Goal: Information Seeking & Learning: Check status

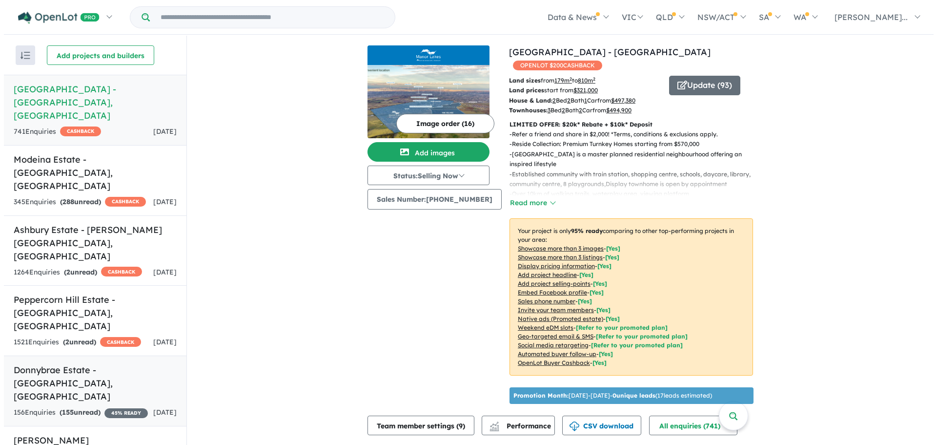
scroll to position [1, 0]
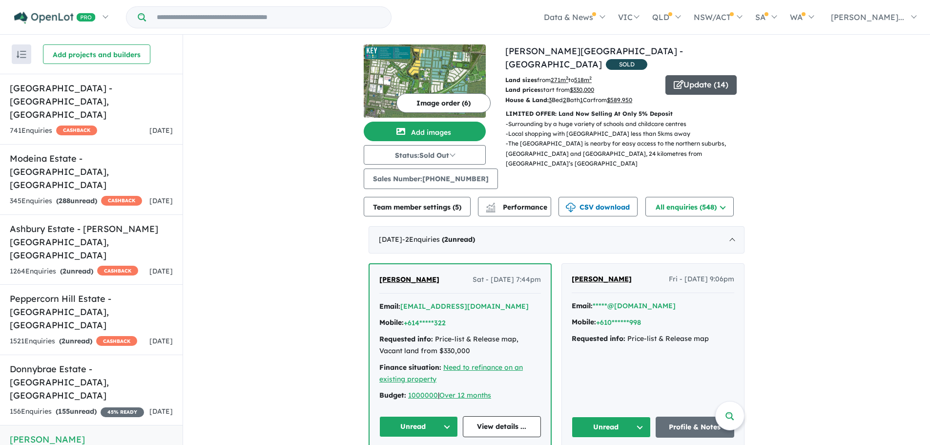
click at [681, 75] on button "Update ( 14 )" at bounding box center [700, 85] width 71 height 20
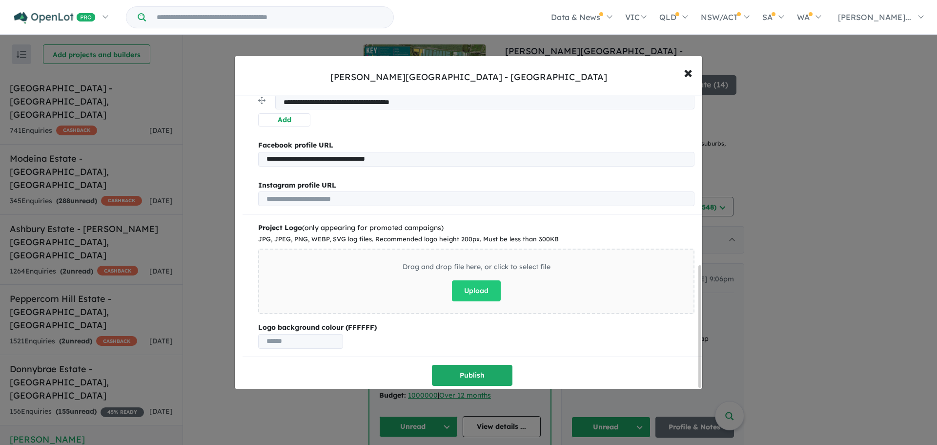
scroll to position [408, 0]
click at [690, 71] on span "×" at bounding box center [688, 71] width 9 height 21
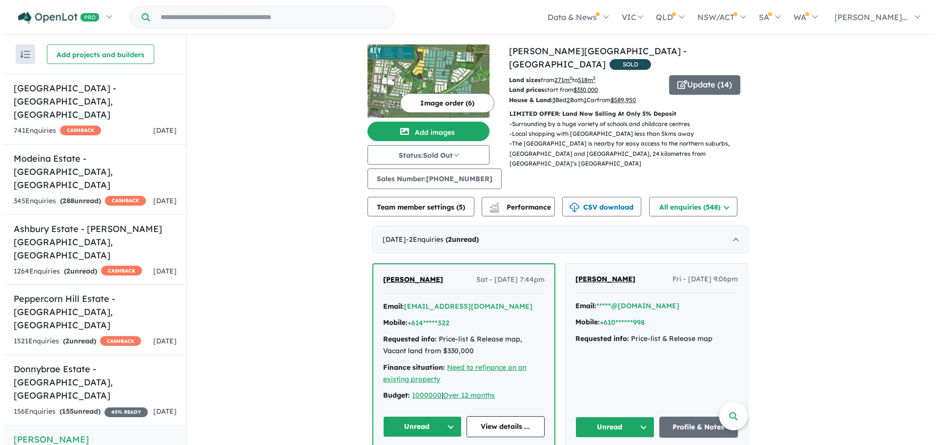
scroll to position [0, 0]
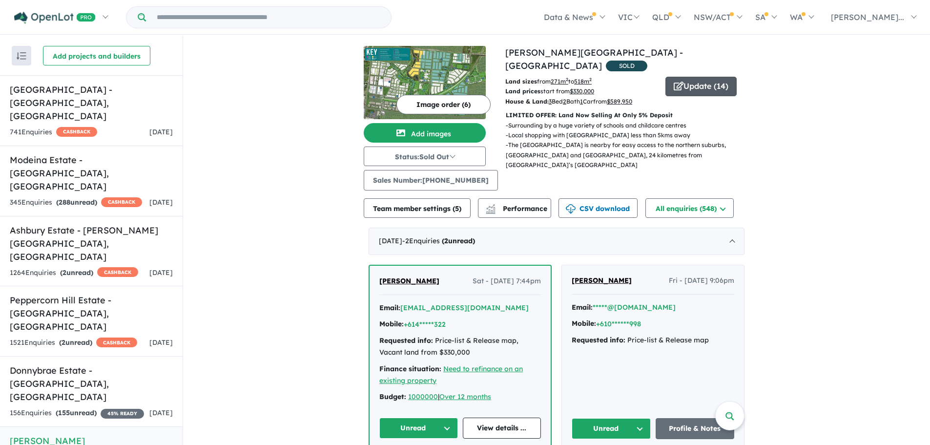
click at [695, 77] on button "Update ( 14 )" at bounding box center [700, 87] width 71 height 20
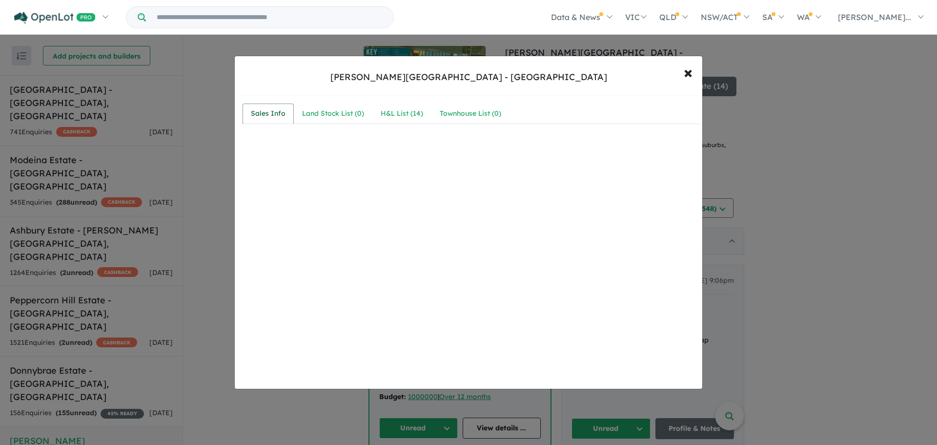
click at [275, 115] on div "Sales Info" at bounding box center [268, 114] width 35 height 12
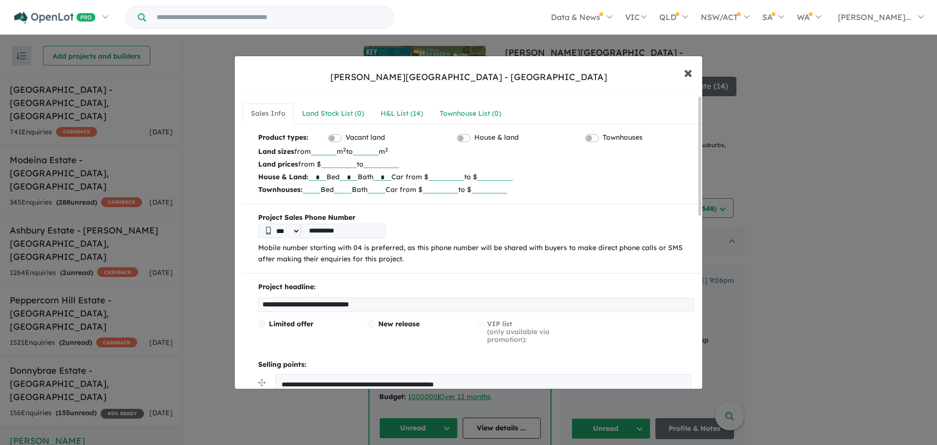
click at [687, 76] on span "×" at bounding box center [688, 71] width 9 height 21
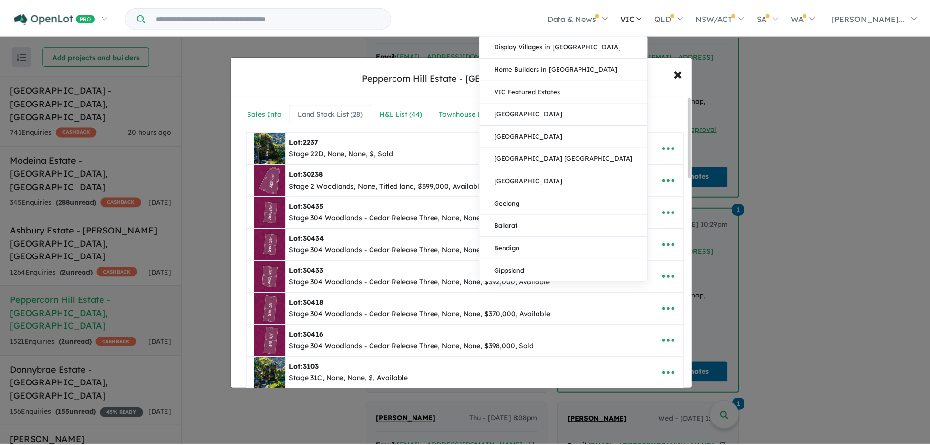
scroll to position [827, 0]
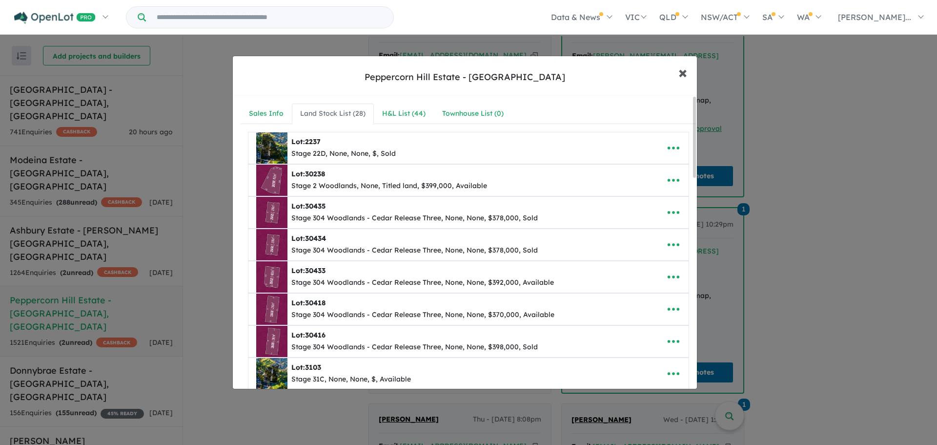
click at [683, 75] on span "×" at bounding box center [682, 71] width 9 height 21
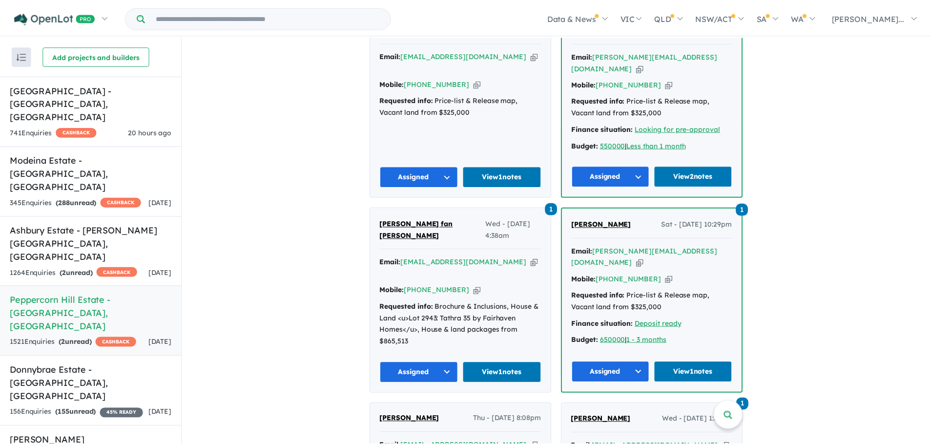
scroll to position [0, 0]
